Goal: Share content: Share content

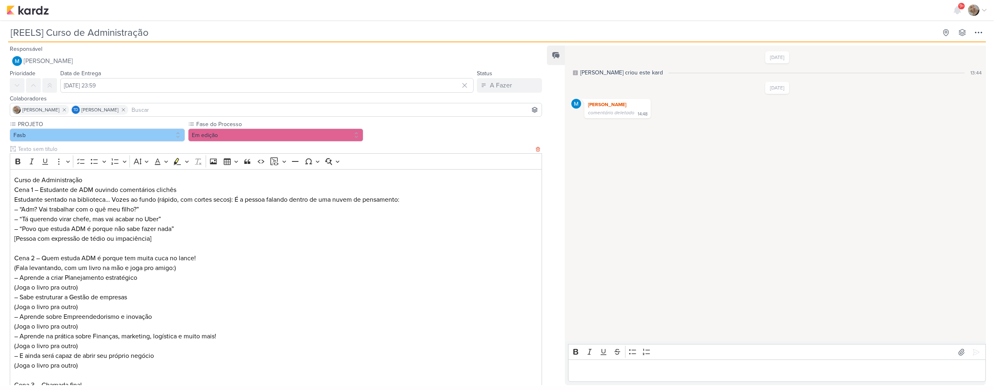
scroll to position [94, 0]
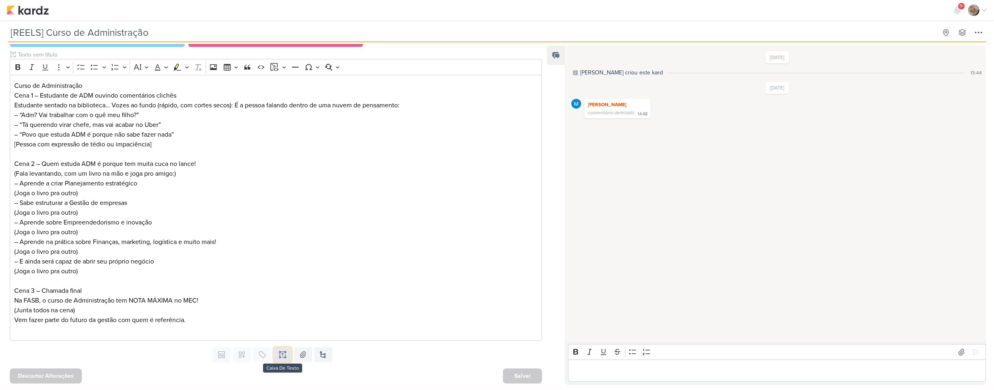
click at [278, 354] on icon at bounding box center [282, 355] width 8 height 8
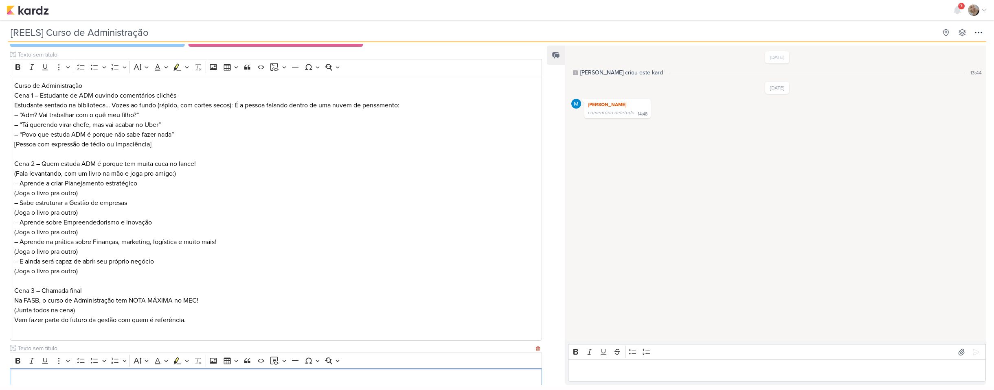
click at [235, 351] on input "text" at bounding box center [274, 348] width 517 height 9
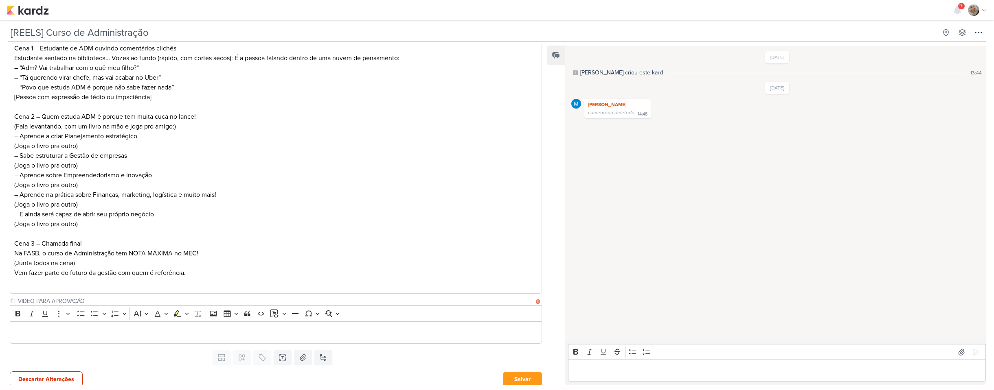
scroll to position [145, 0]
type input "VIDEO PARA APROVAÇÃO"
click at [227, 332] on p "Editor editing area: main" at bounding box center [275, 329] width 523 height 10
click at [517, 376] on button "Salvar" at bounding box center [522, 375] width 39 height 15
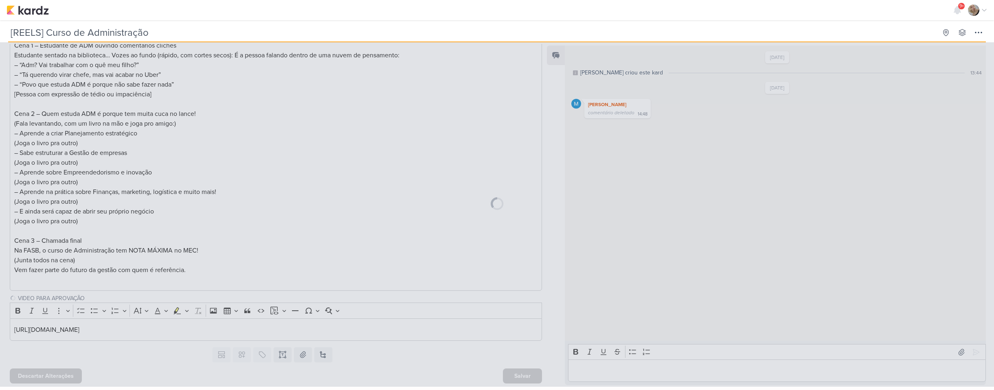
scroll to position [144, 0]
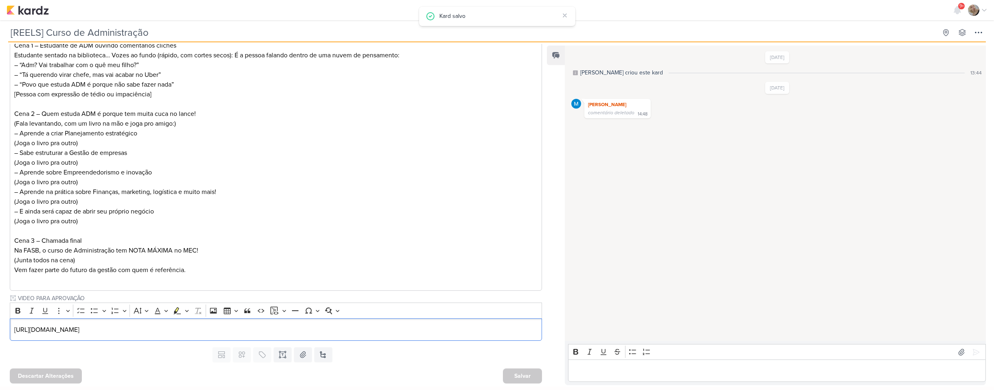
drag, startPoint x: 314, startPoint y: 333, endPoint x: -22, endPoint y: 317, distance: 335.7
click at [0, 317] on html "1.99.0 Kard salvo 9+ Centro de Notificações somente não lidas marcar todas como…" at bounding box center [497, 193] width 994 height 387
copy p "[URL][DOMAIN_NAME]"
